Goal: Task Accomplishment & Management: Use online tool/utility

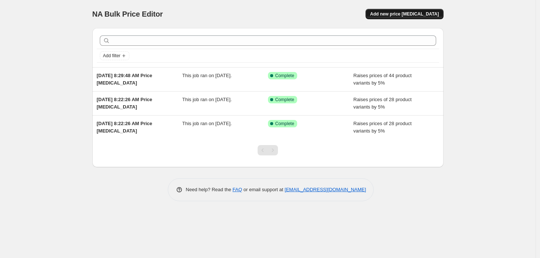
click at [390, 15] on span "Add new price [MEDICAL_DATA]" at bounding box center [404, 14] width 69 height 6
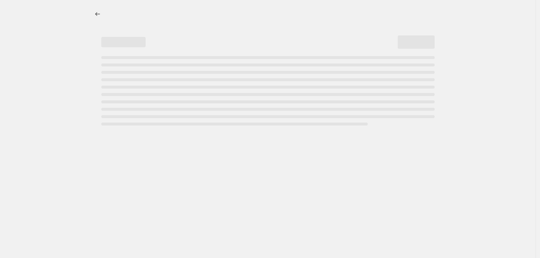
select select "percentage"
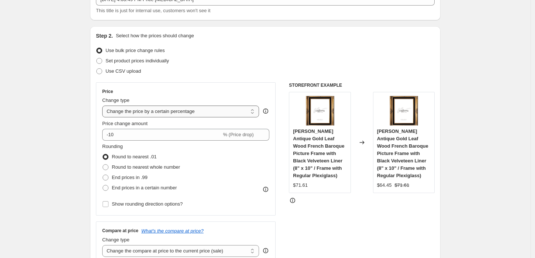
scroll to position [59, 0]
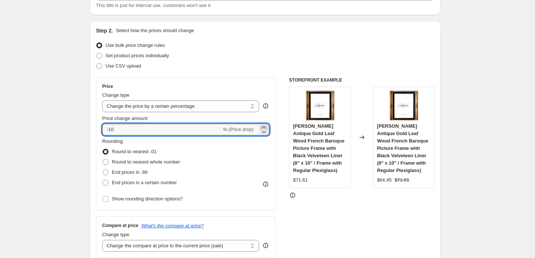
click at [267, 127] on icon at bounding box center [263, 127] width 7 height 7
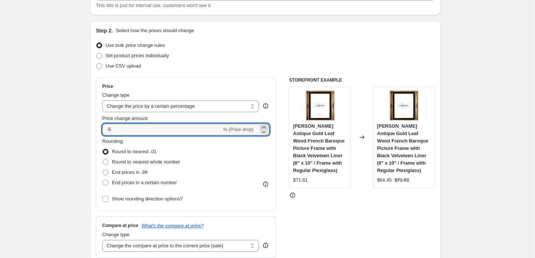
click at [266, 127] on icon at bounding box center [263, 127] width 3 height 2
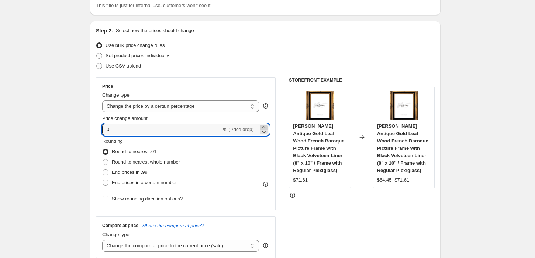
click at [266, 127] on icon at bounding box center [263, 127] width 3 height 2
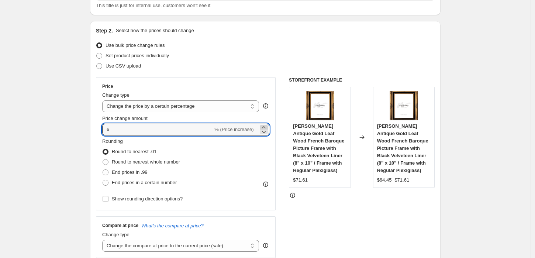
click at [266, 127] on icon at bounding box center [263, 127] width 3 height 2
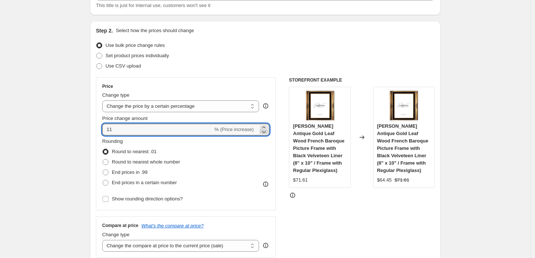
click at [266, 130] on icon at bounding box center [263, 131] width 7 height 7
click at [266, 132] on icon at bounding box center [264, 132] width 4 height 2
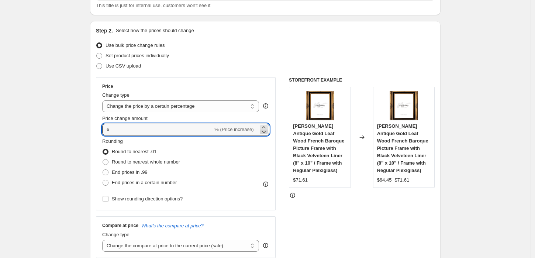
click at [266, 132] on icon at bounding box center [264, 132] width 4 height 2
type input "5"
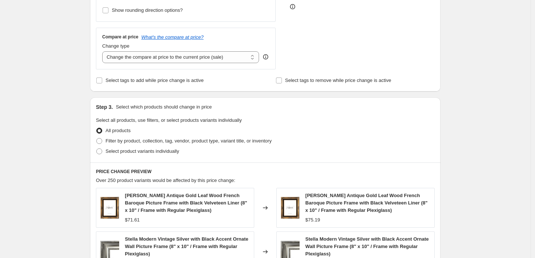
scroll to position [258, 0]
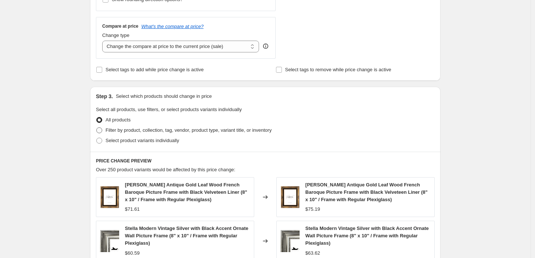
click at [102, 130] on span at bounding box center [99, 130] width 6 height 6
click at [97, 128] on input "Filter by product, collection, tag, vendor, product type, variant title, or inv…" at bounding box center [96, 127] width 0 height 0
radio input "true"
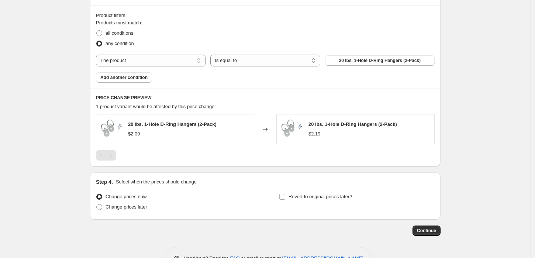
scroll to position [401, 0]
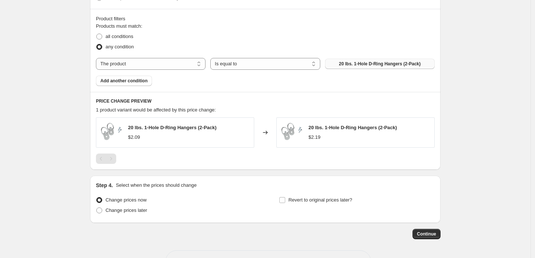
click at [338, 66] on button "20 lbs. 1-Hole D-Ring Hangers (2-Pack)" at bounding box center [380, 64] width 110 height 10
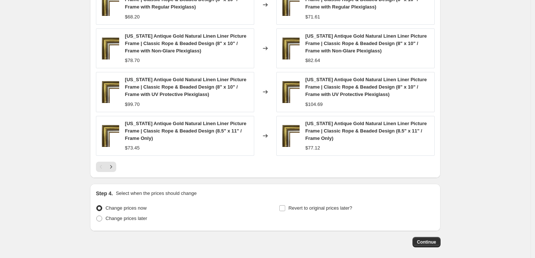
scroll to position [616, 0]
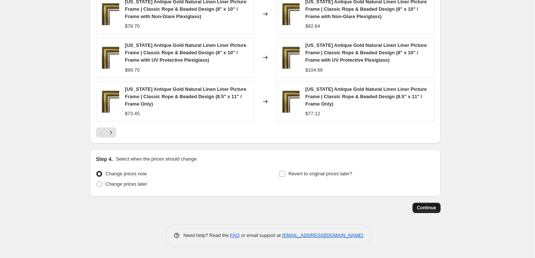
click at [424, 209] on span "Continue" at bounding box center [426, 208] width 19 height 6
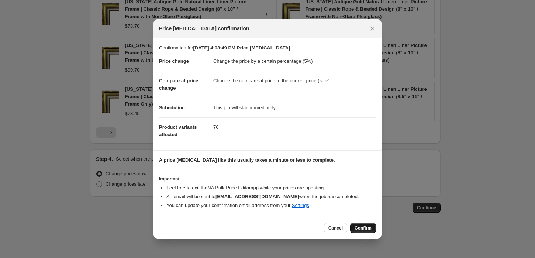
click at [365, 226] on span "Confirm" at bounding box center [363, 228] width 17 height 6
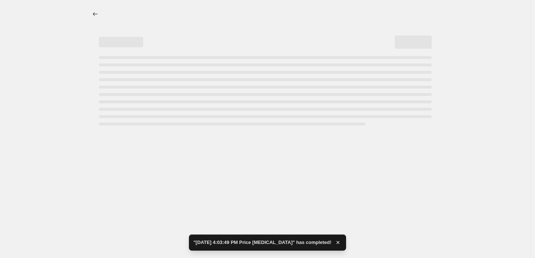
select select "percentage"
